Goal: Check status: Check status

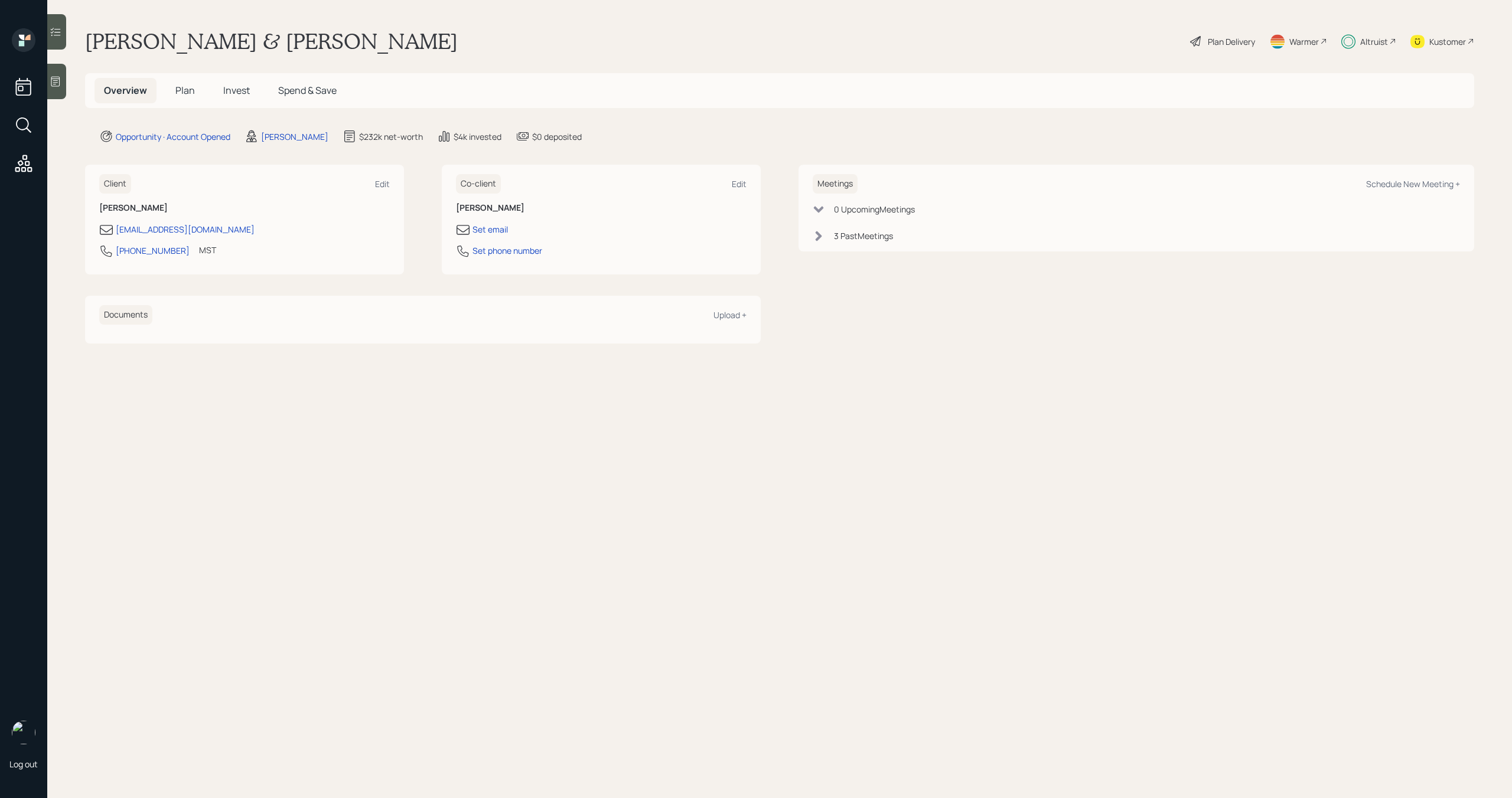
click at [232, 89] on span "Invest" at bounding box center [236, 91] width 27 height 13
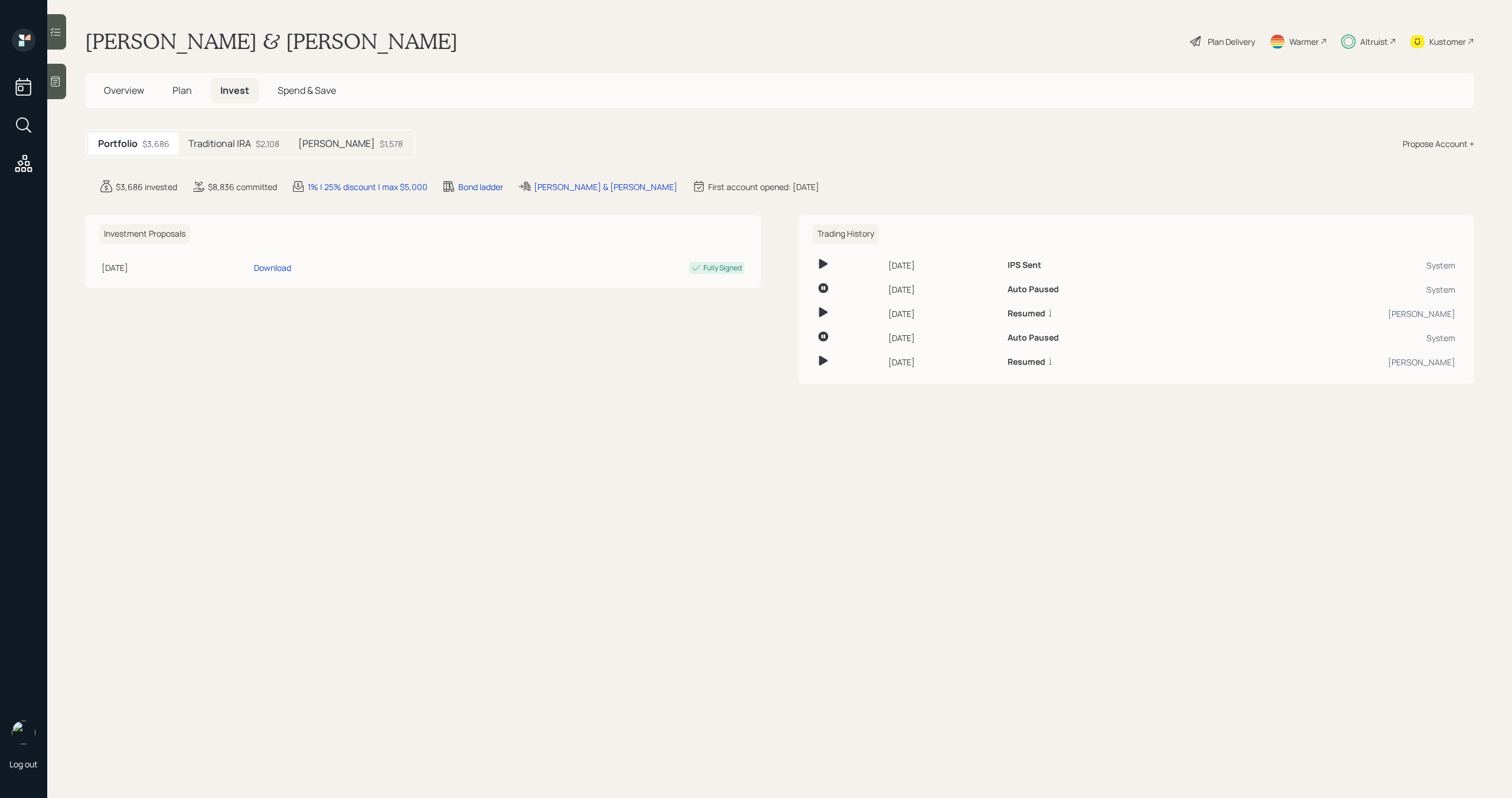
click at [237, 151] on div "Traditional IRA $2,108" at bounding box center [233, 144] width 110 height 22
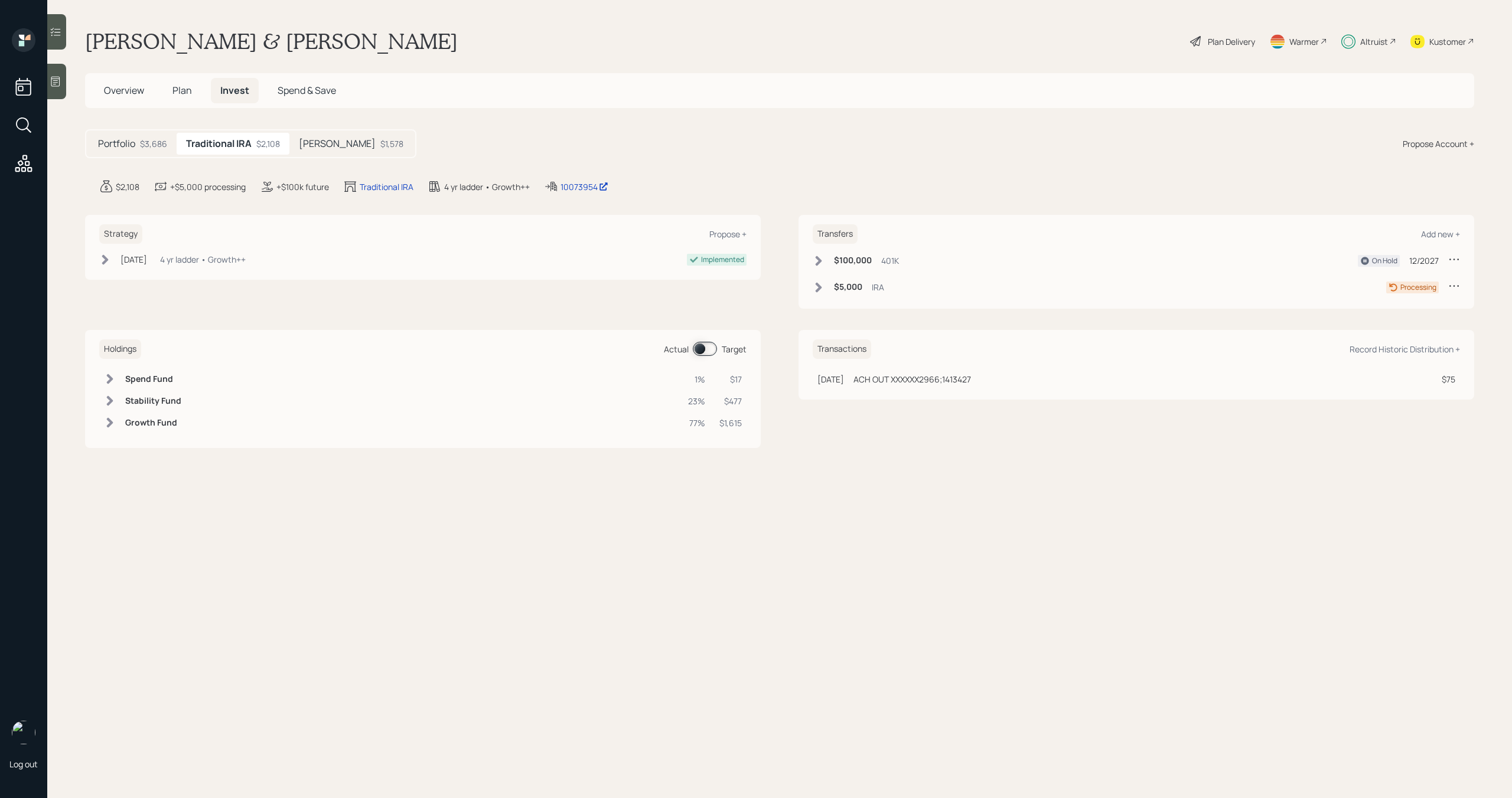
click at [317, 148] on h5 "[PERSON_NAME]" at bounding box center [337, 144] width 77 height 11
